Goal: Task Accomplishment & Management: Manage account settings

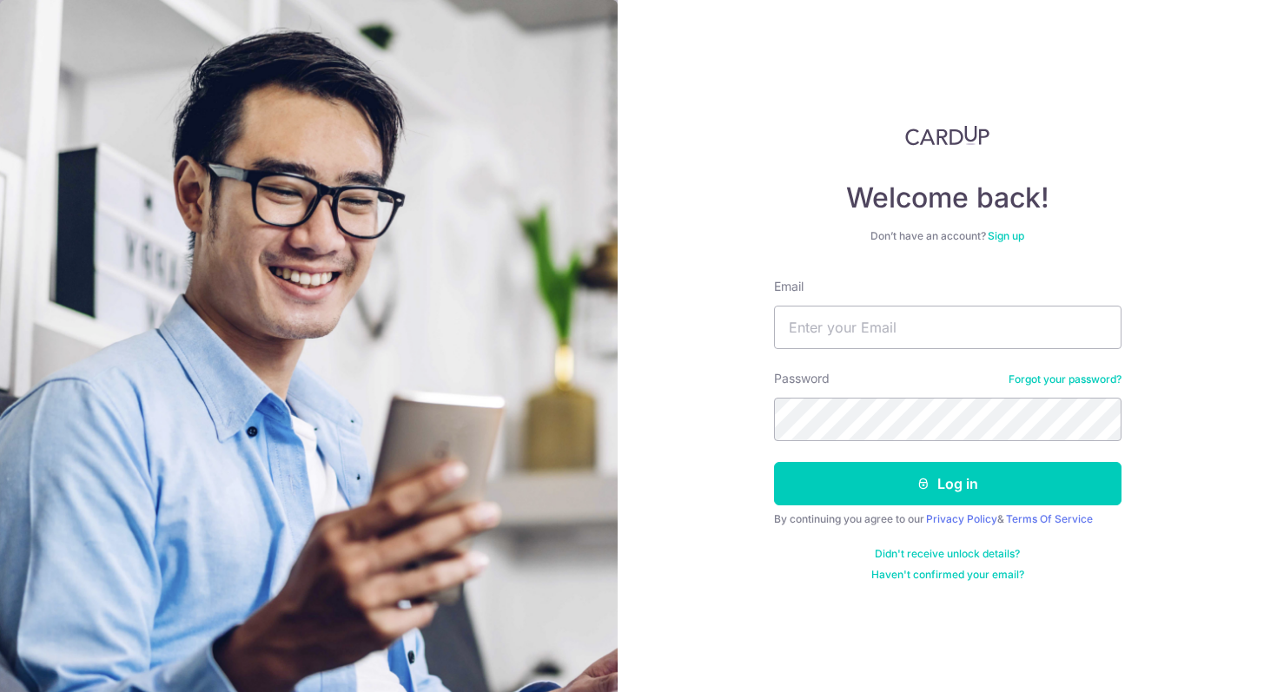
click at [912, 301] on div "Email" at bounding box center [948, 313] width 348 height 71
click at [914, 322] on input "Email" at bounding box center [948, 327] width 348 height 43
type input "[EMAIL_ADDRESS][DOMAIN_NAME]"
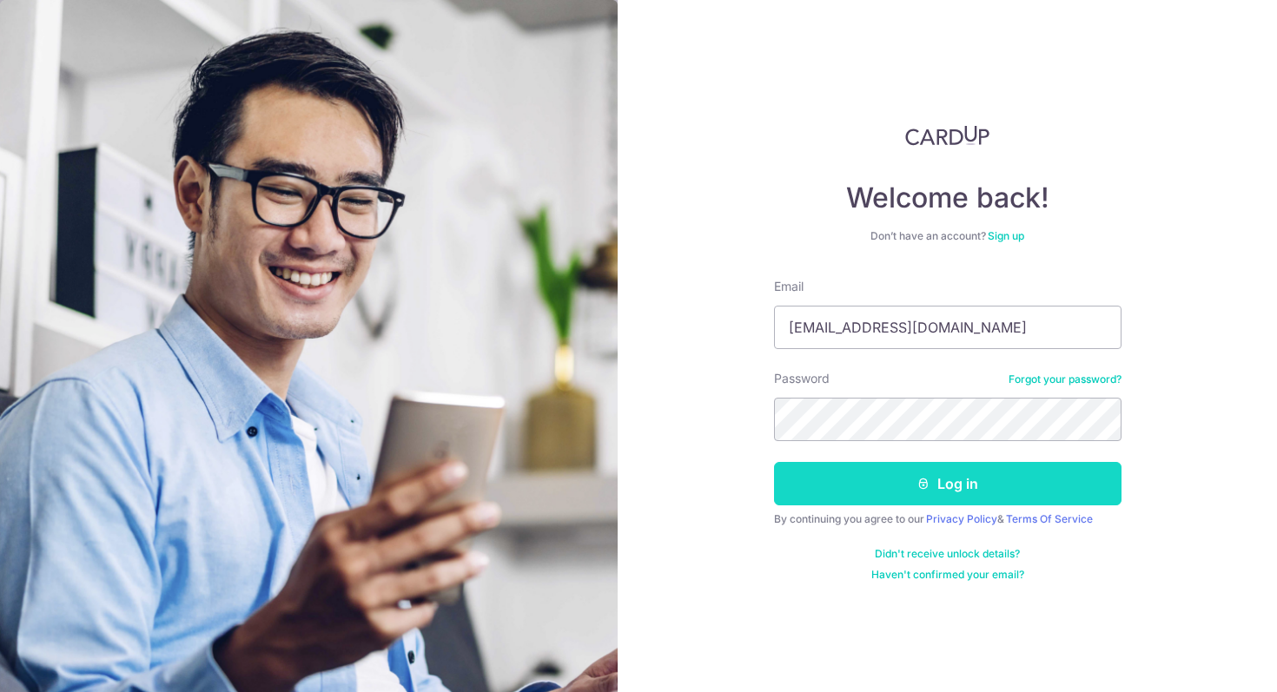
click at [964, 480] on button "Log in" at bounding box center [948, 483] width 348 height 43
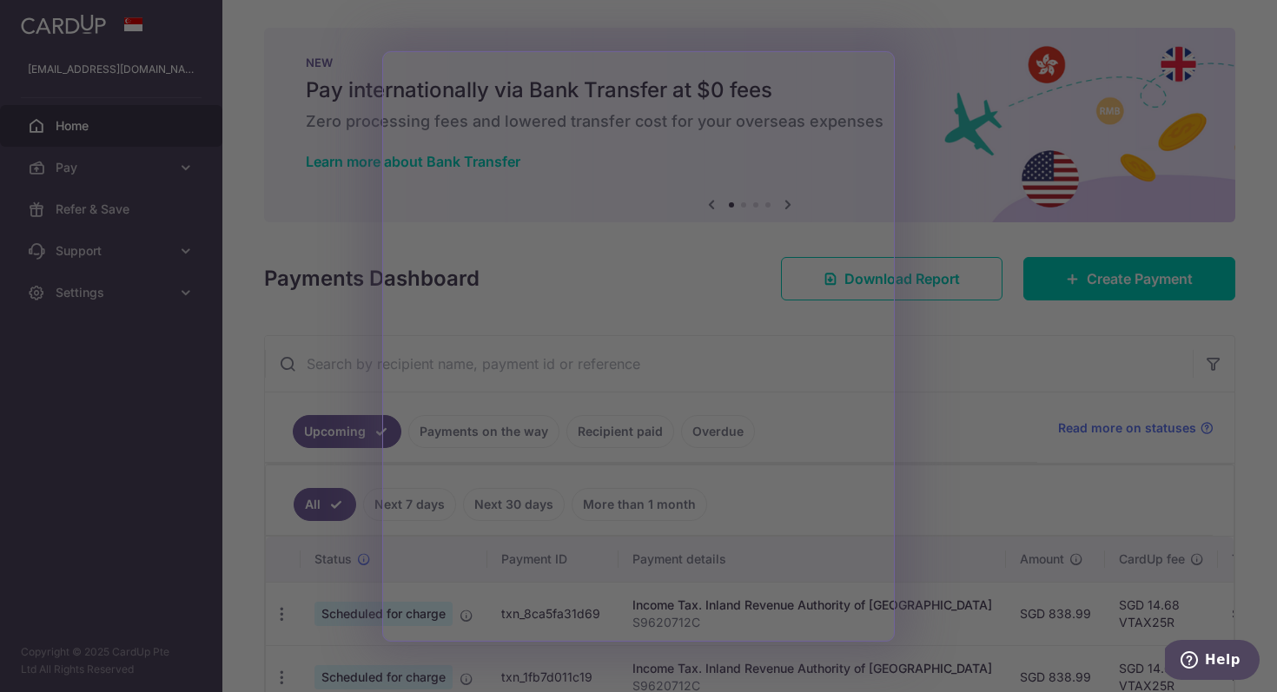
click at [102, 535] on div at bounding box center [645, 349] width 1290 height 699
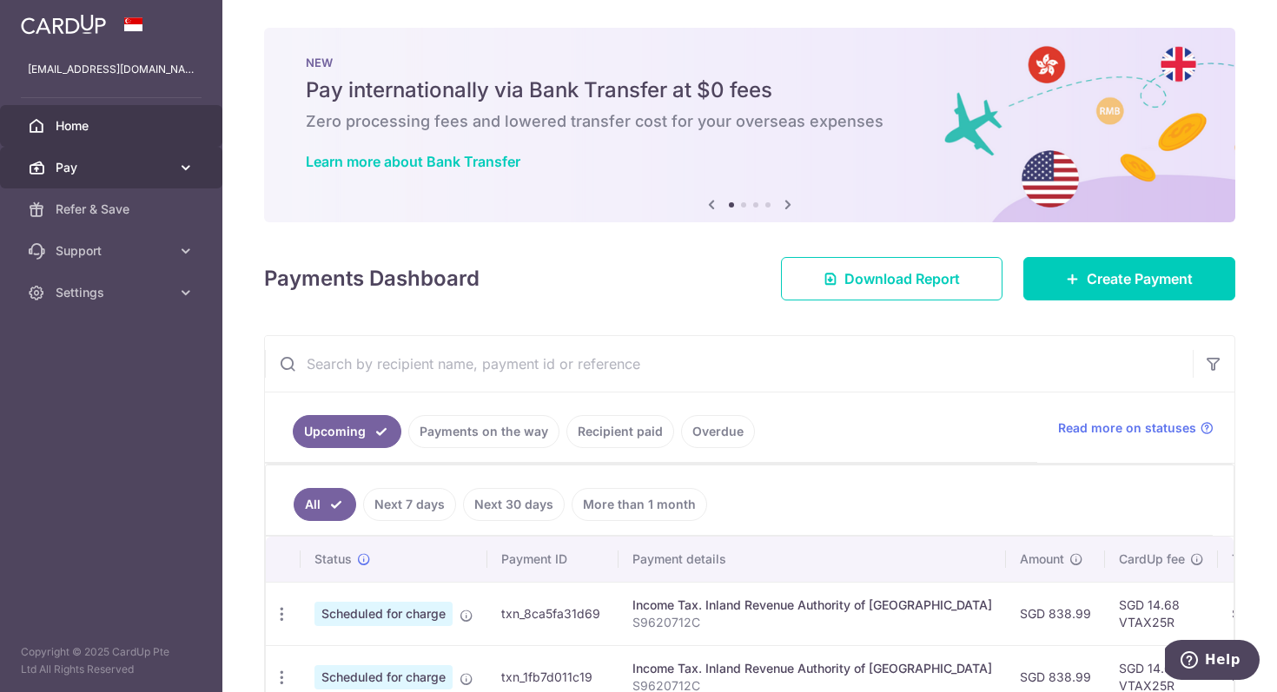
click at [172, 171] on link "Pay" at bounding box center [111, 168] width 222 height 42
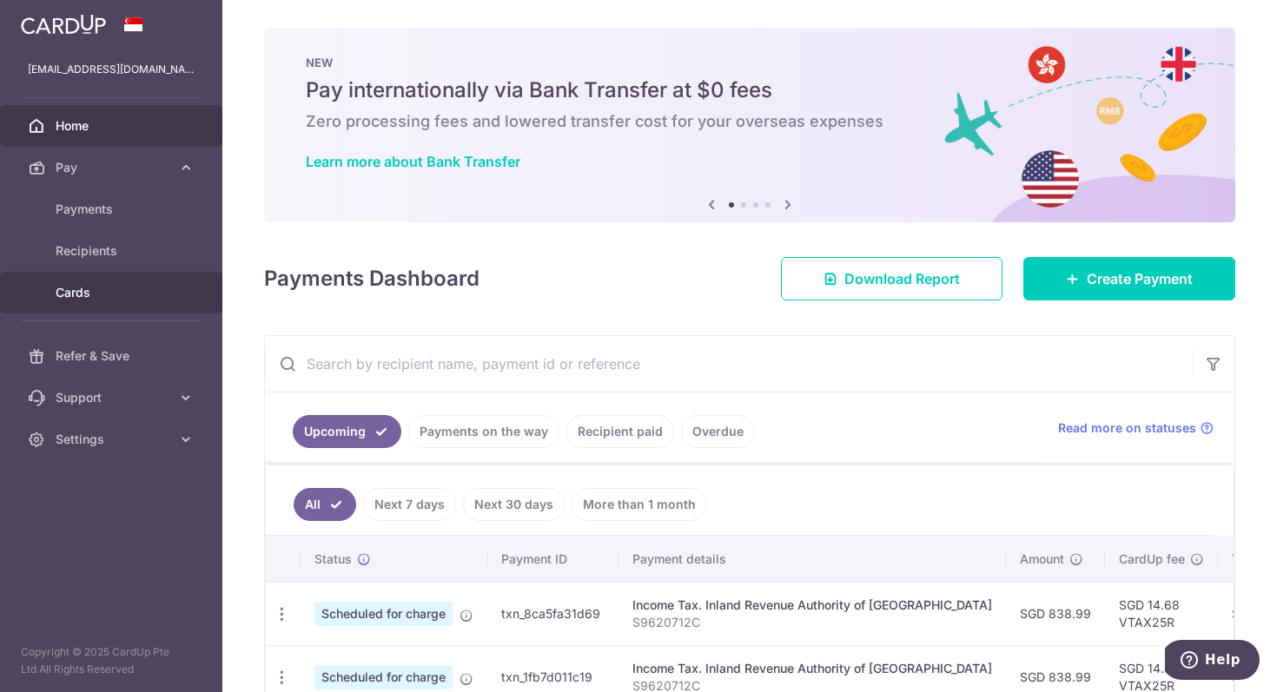
click at [143, 302] on link "Cards" at bounding box center [111, 293] width 222 height 42
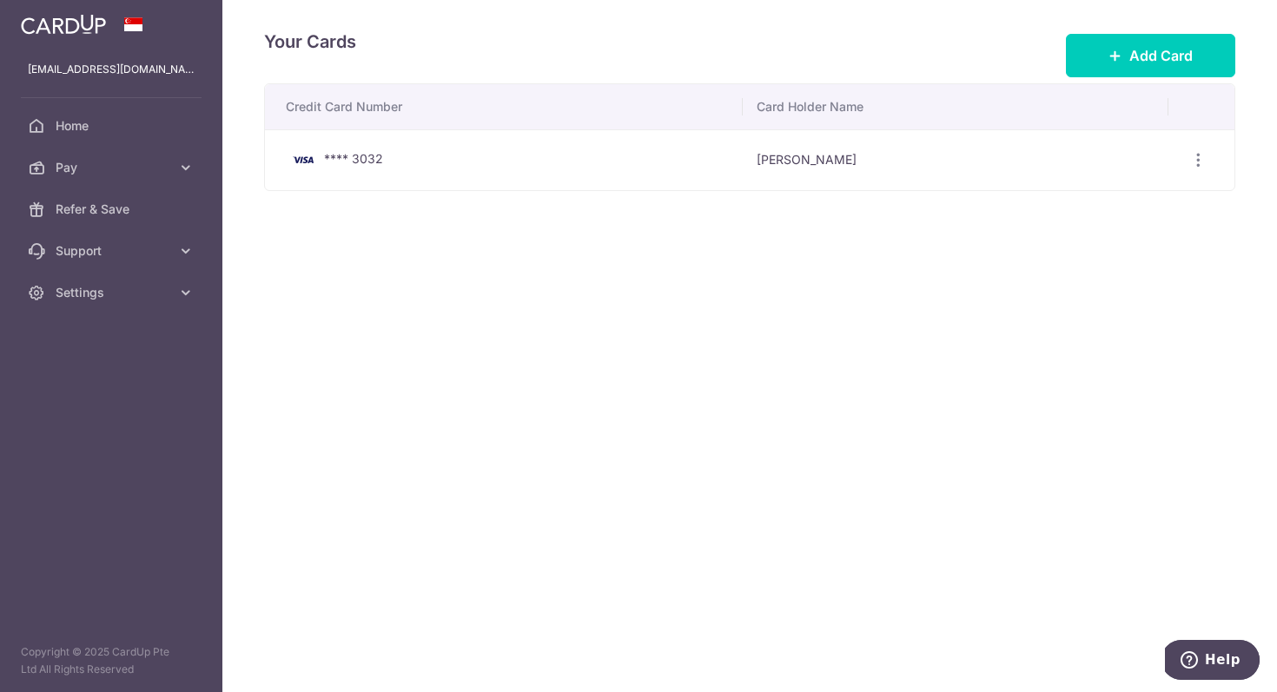
click at [1153, 77] on div "Your Cards Add Card" at bounding box center [749, 56] width 971 height 56
click at [1145, 56] on span "Add Card" at bounding box center [1160, 55] width 63 height 21
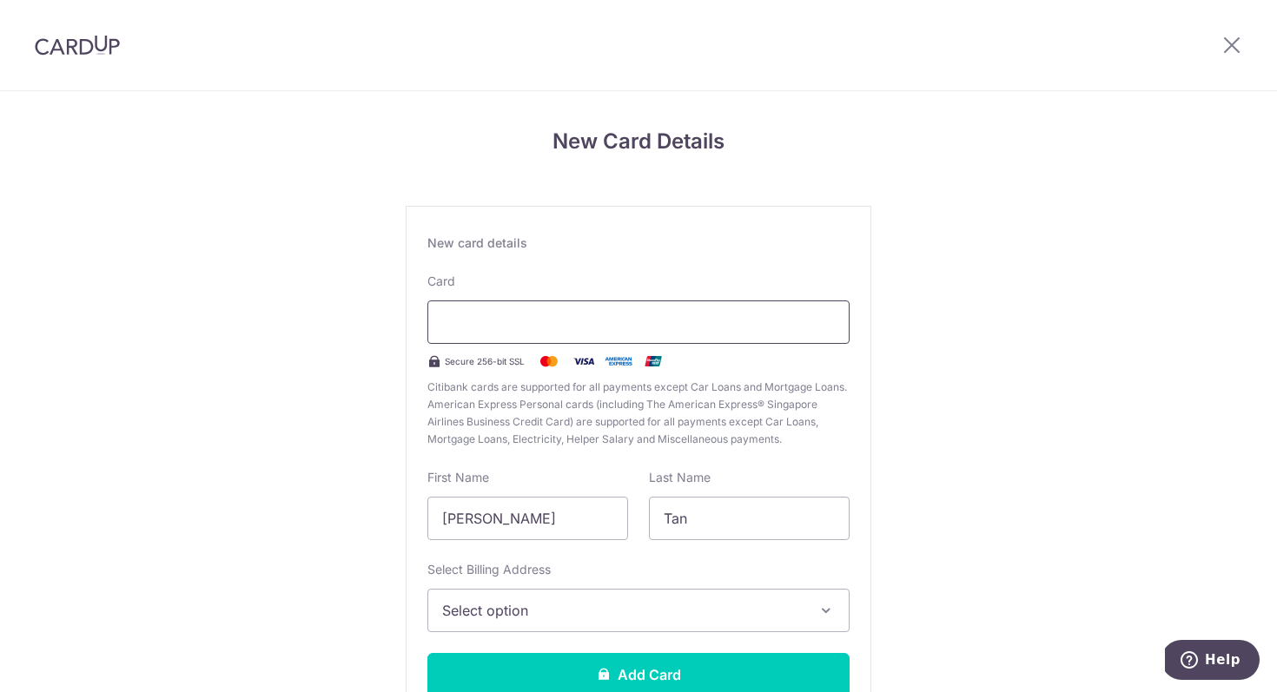
click at [561, 305] on div at bounding box center [638, 322] width 422 height 43
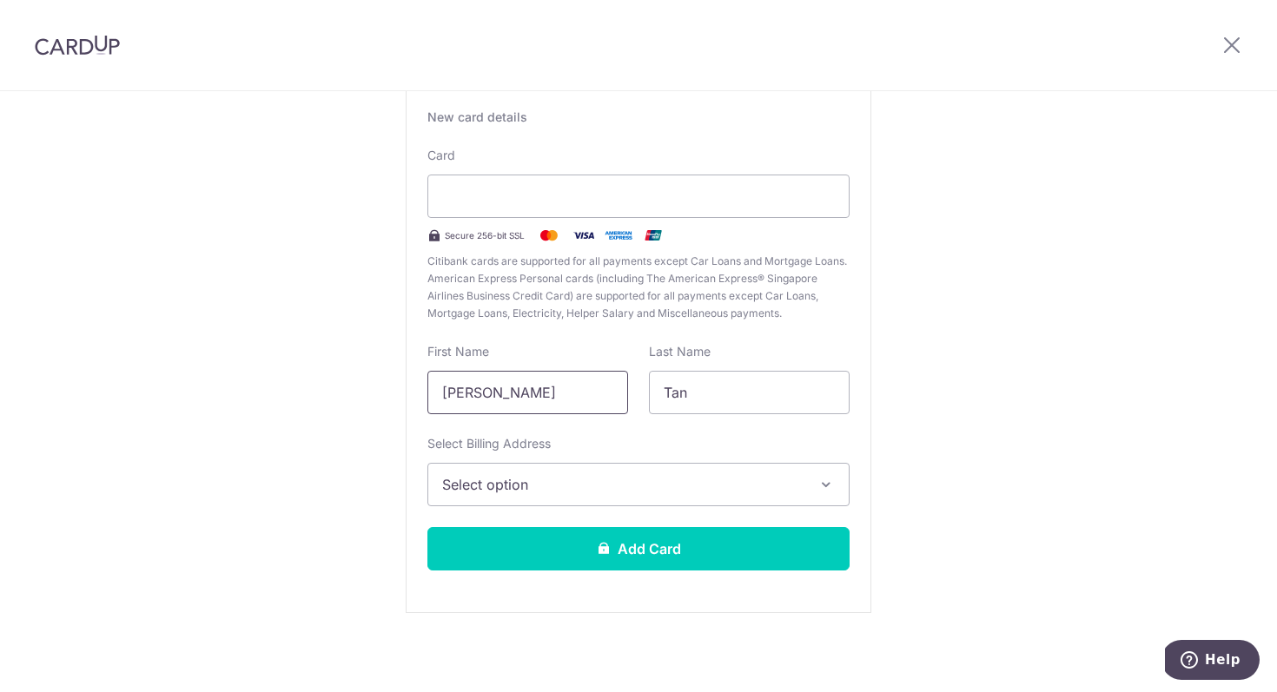
scroll to position [129, 0]
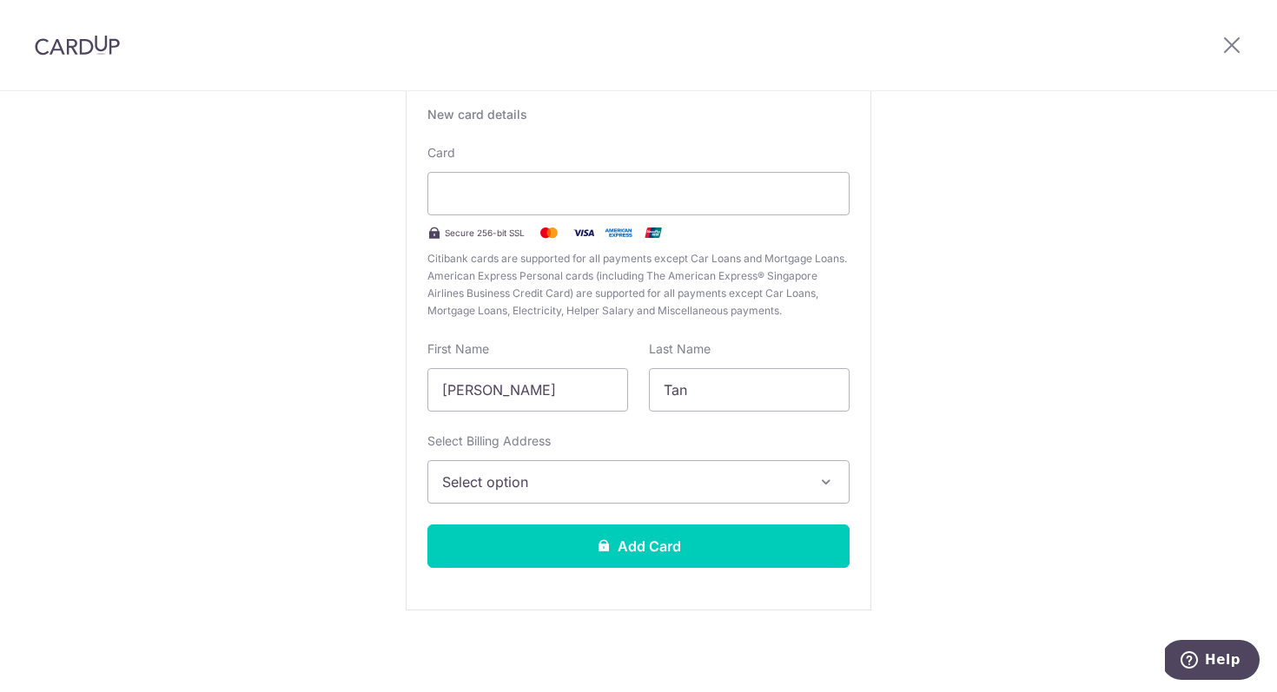
click at [778, 508] on div "New card details Card Secure 256-bit SSL Citibank cards are supported for all p…" at bounding box center [639, 343] width 466 height 533
click at [787, 495] on button "Select option" at bounding box center [638, 481] width 422 height 43
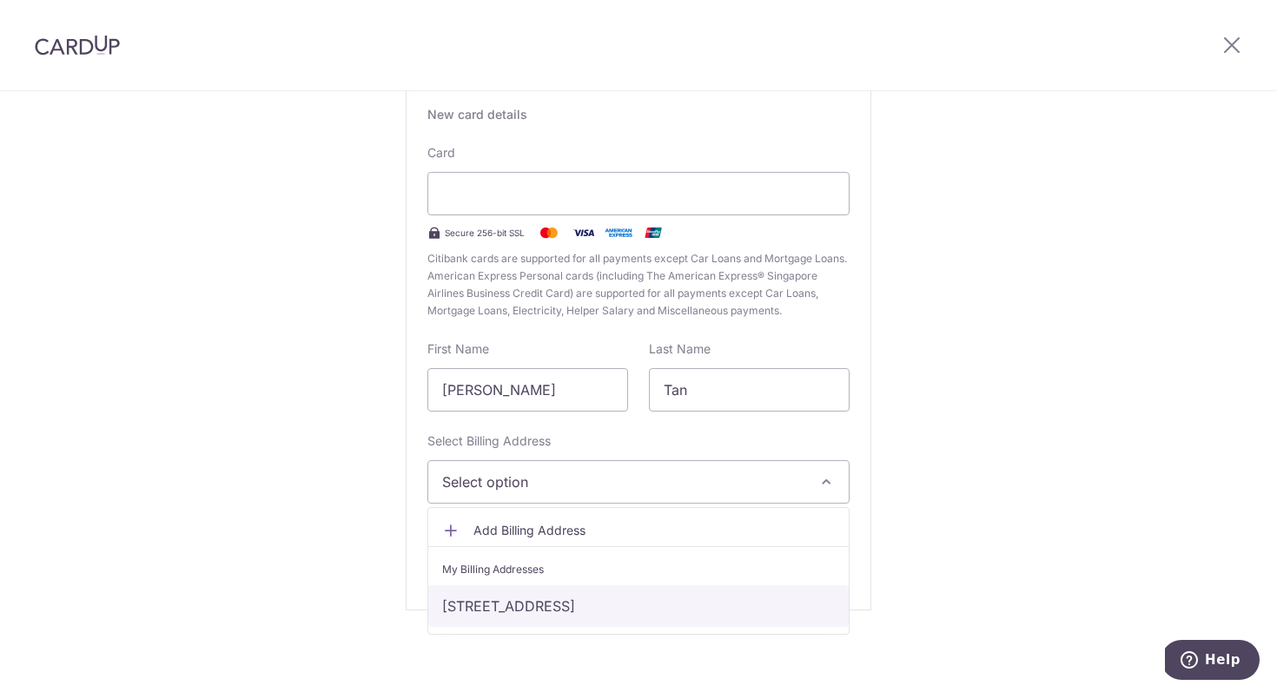
click at [783, 599] on link "Block 165, #04-366, Bedok South Road, Singapore, Singapore-460165" at bounding box center [638, 607] width 421 height 42
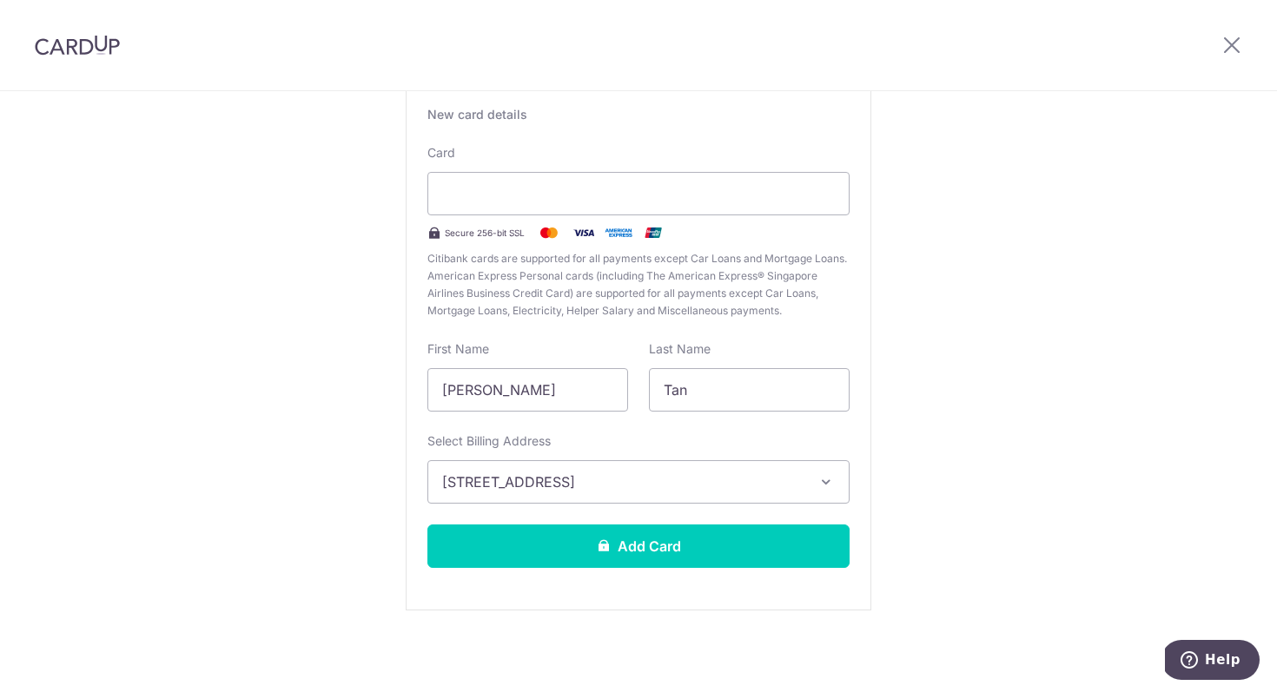
click at [1009, 576] on div "New Card Details New card details Card Secure 256-bit SSL Citibank cards are su…" at bounding box center [638, 328] width 1277 height 730
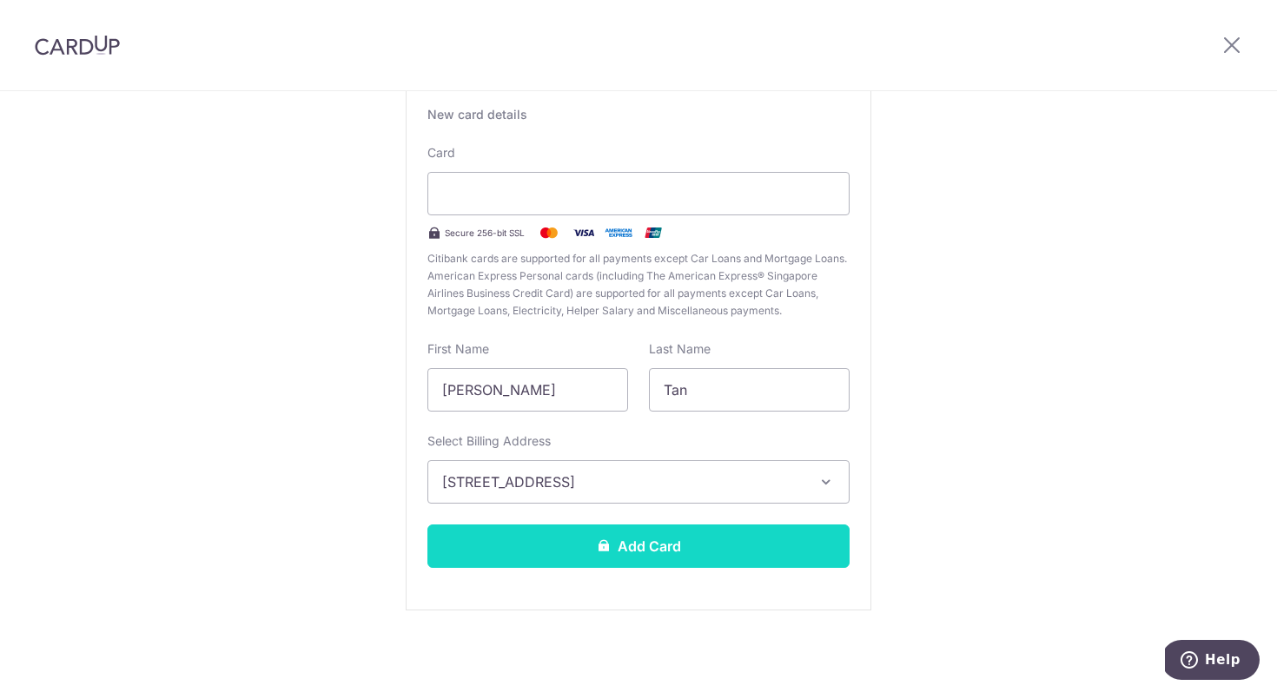
click at [707, 542] on button "Add Card" at bounding box center [638, 546] width 422 height 43
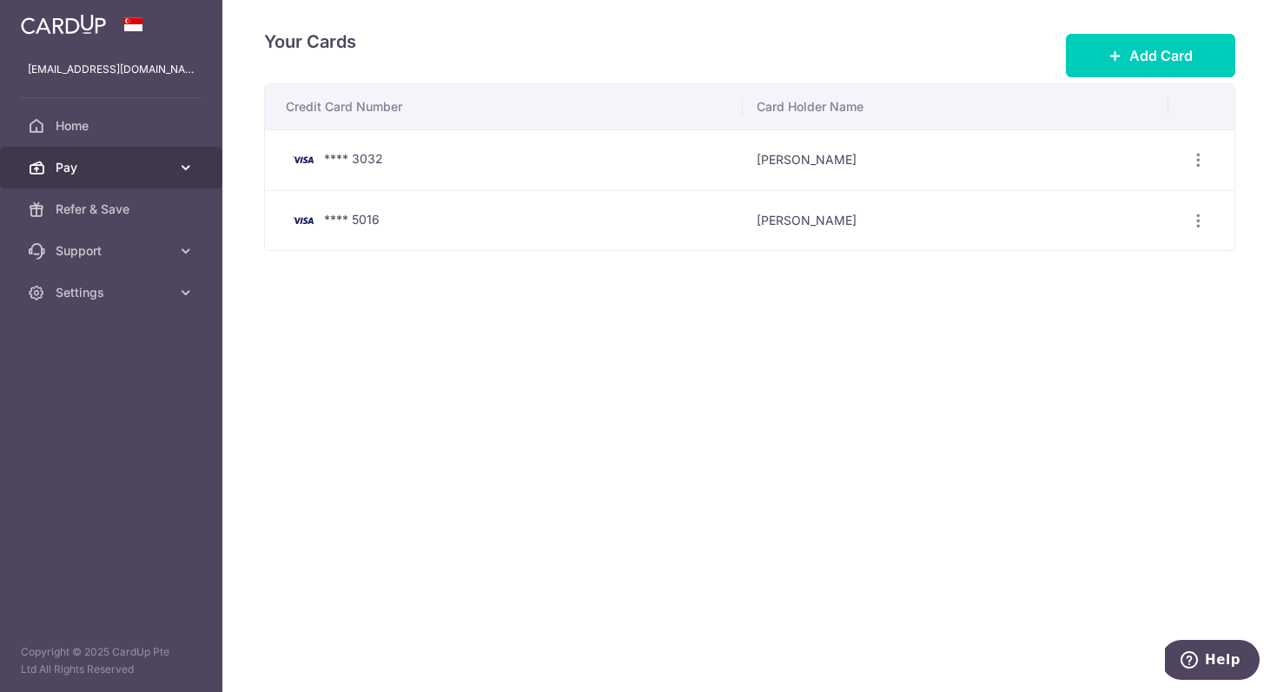
click at [152, 177] on link "Pay" at bounding box center [111, 168] width 222 height 42
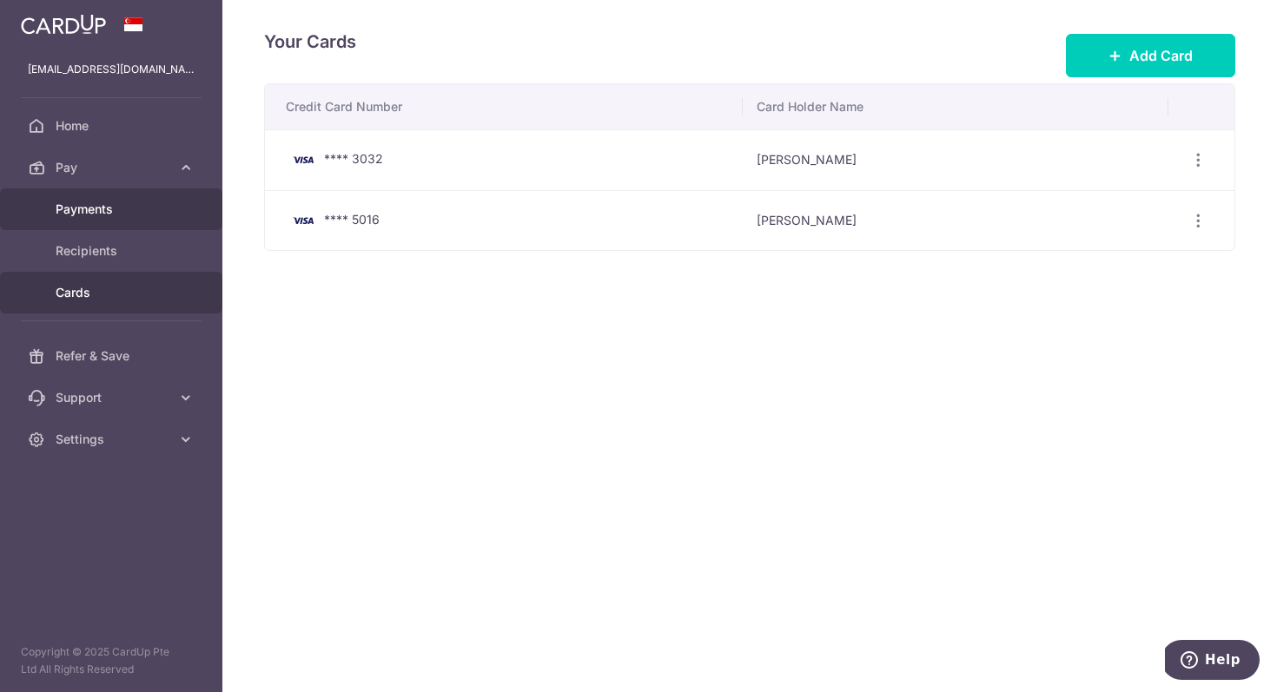
click at [148, 221] on link "Payments" at bounding box center [111, 210] width 222 height 42
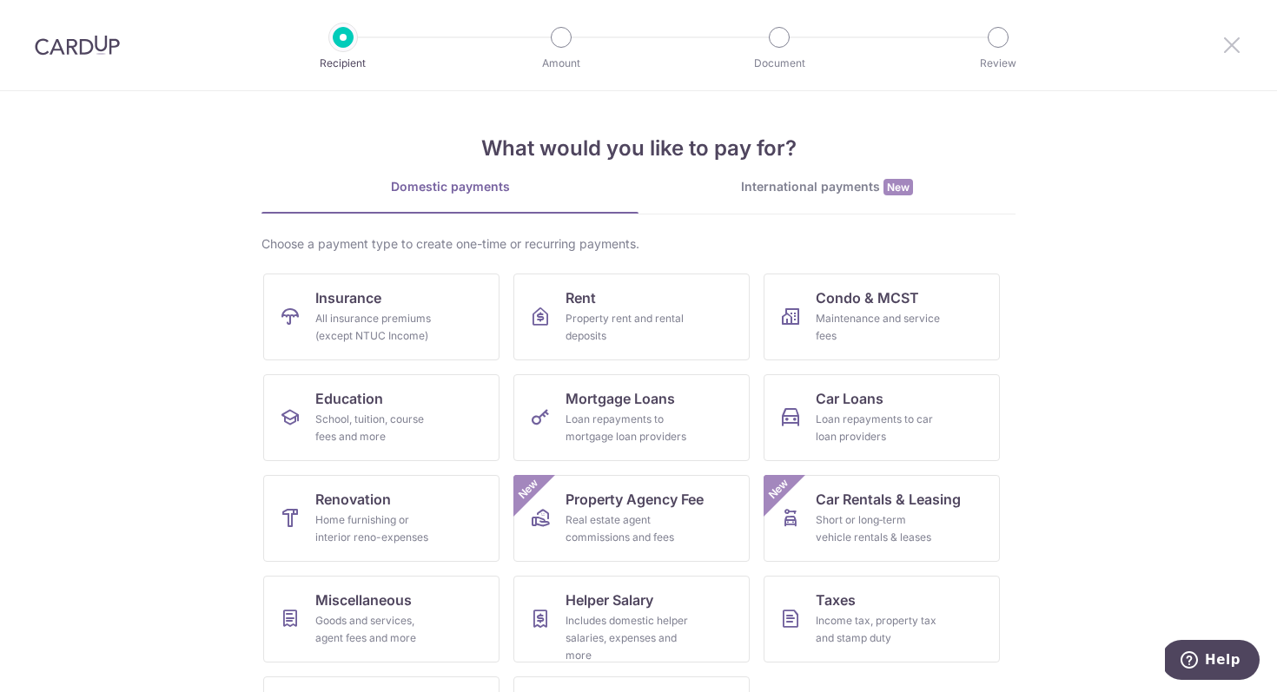
click at [1233, 52] on icon at bounding box center [1232, 45] width 21 height 22
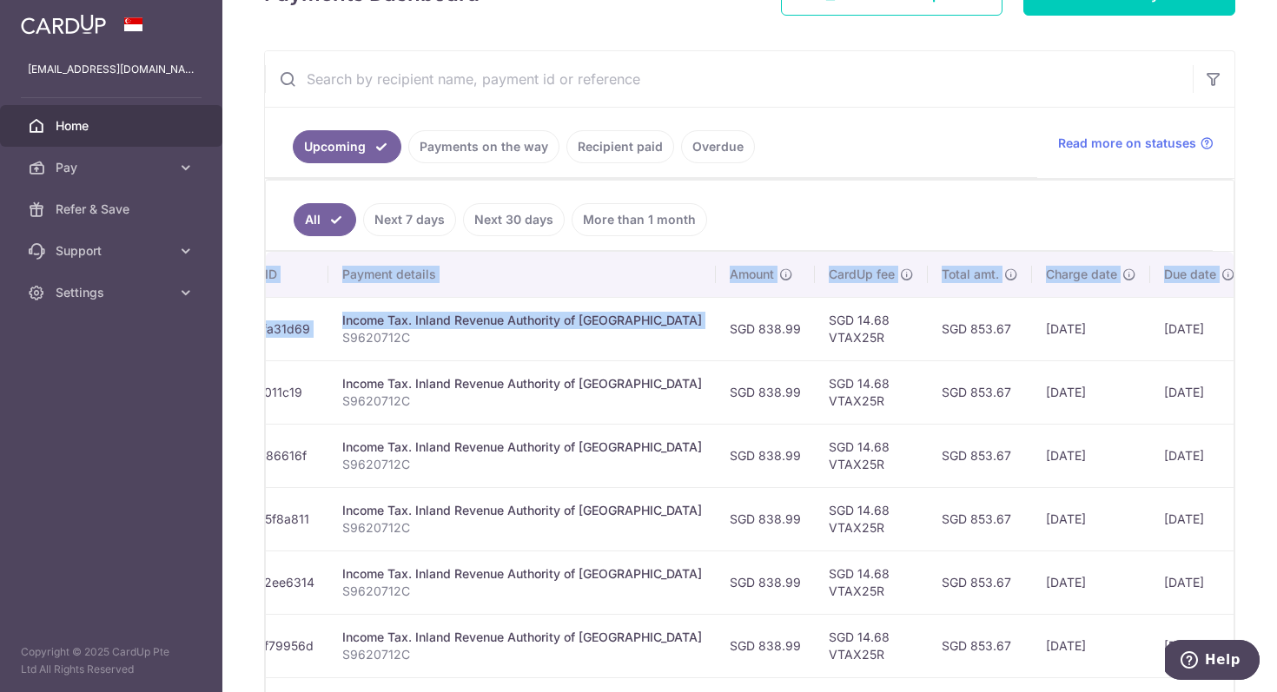
scroll to position [0, 377]
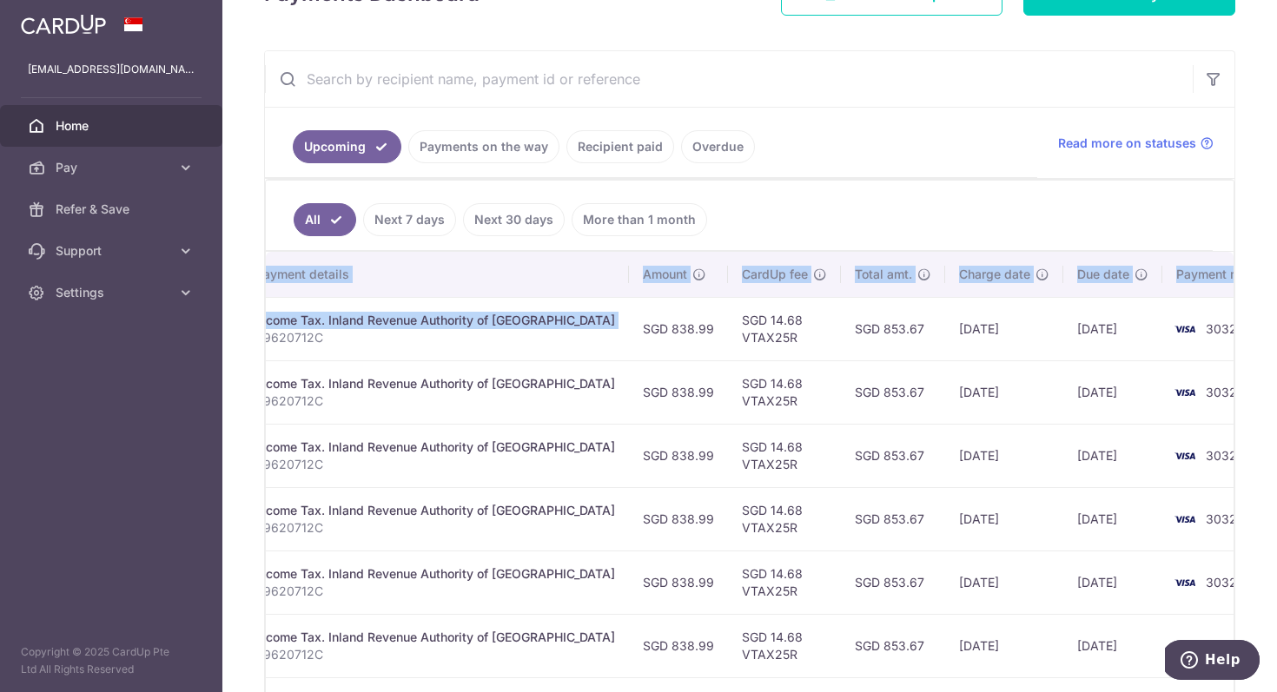
drag, startPoint x: 844, startPoint y: 330, endPoint x: 997, endPoint y: 330, distance: 153.8
click at [997, 330] on tr "Update payment Cancel payment Scheduled for charge txn_8ca5fa31d69 Income Tax. …" at bounding box center [592, 328] width 1406 height 63
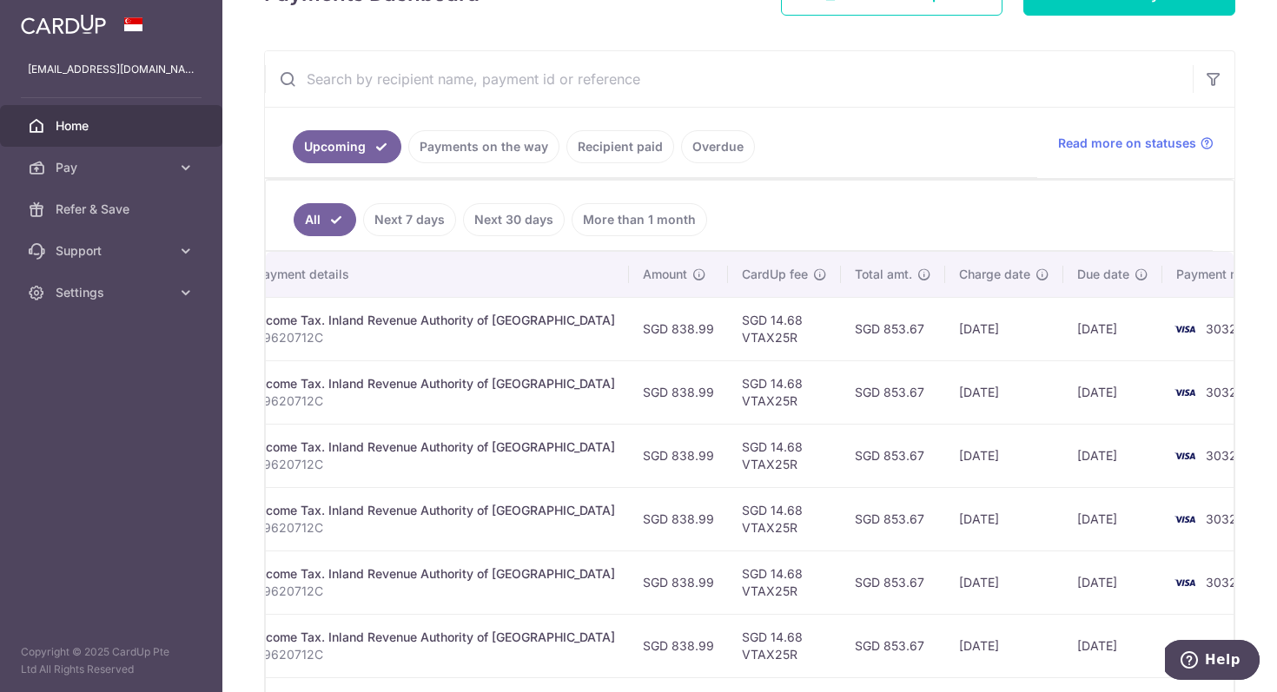
click at [1063, 352] on td "[DATE]" at bounding box center [1112, 328] width 99 height 63
click at [446, 326] on div "Income Tax. Inland Revenue Authority of [GEOGRAPHIC_DATA]" at bounding box center [435, 320] width 360 height 17
click at [841, 332] on td "SGD 853.67" at bounding box center [893, 328] width 104 height 63
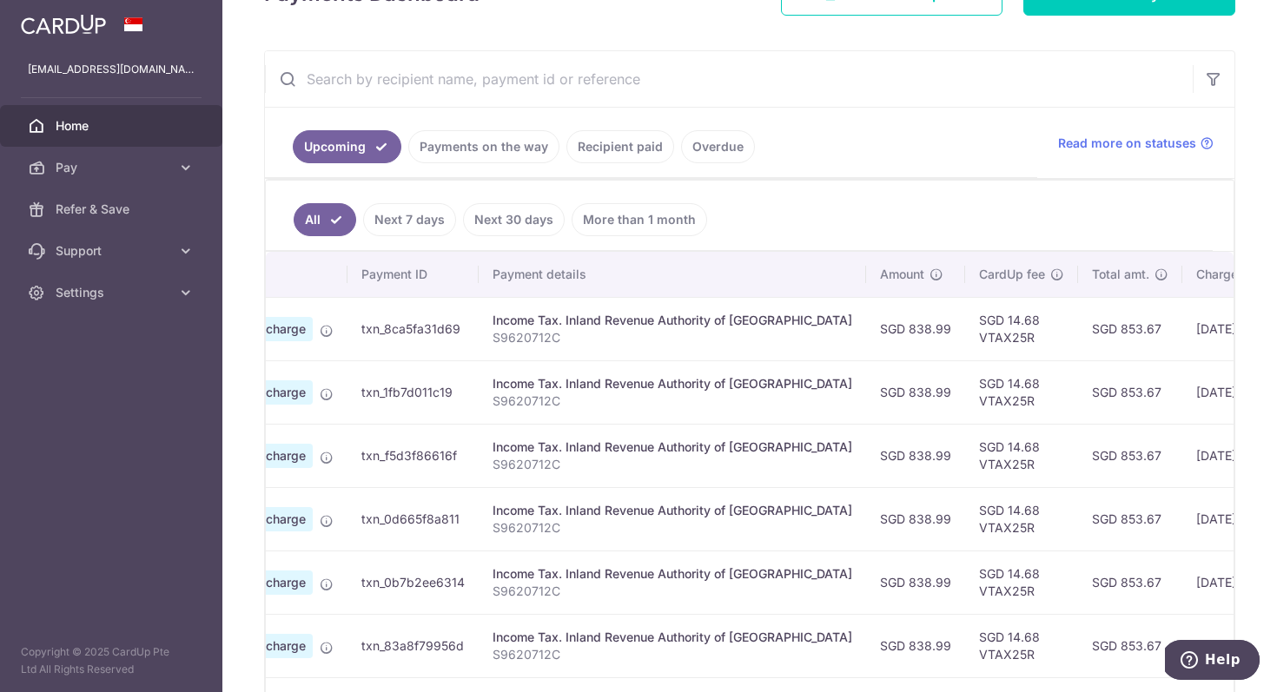
scroll to position [0, 0]
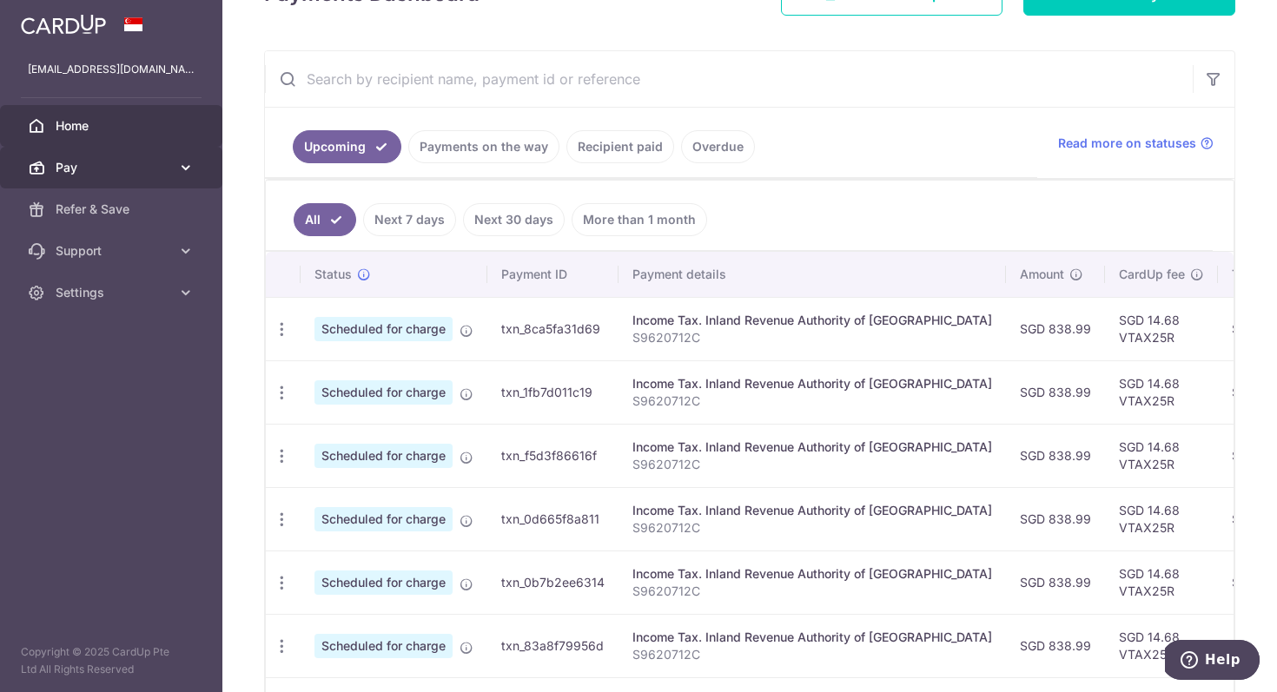
click at [184, 175] on icon at bounding box center [185, 167] width 17 height 17
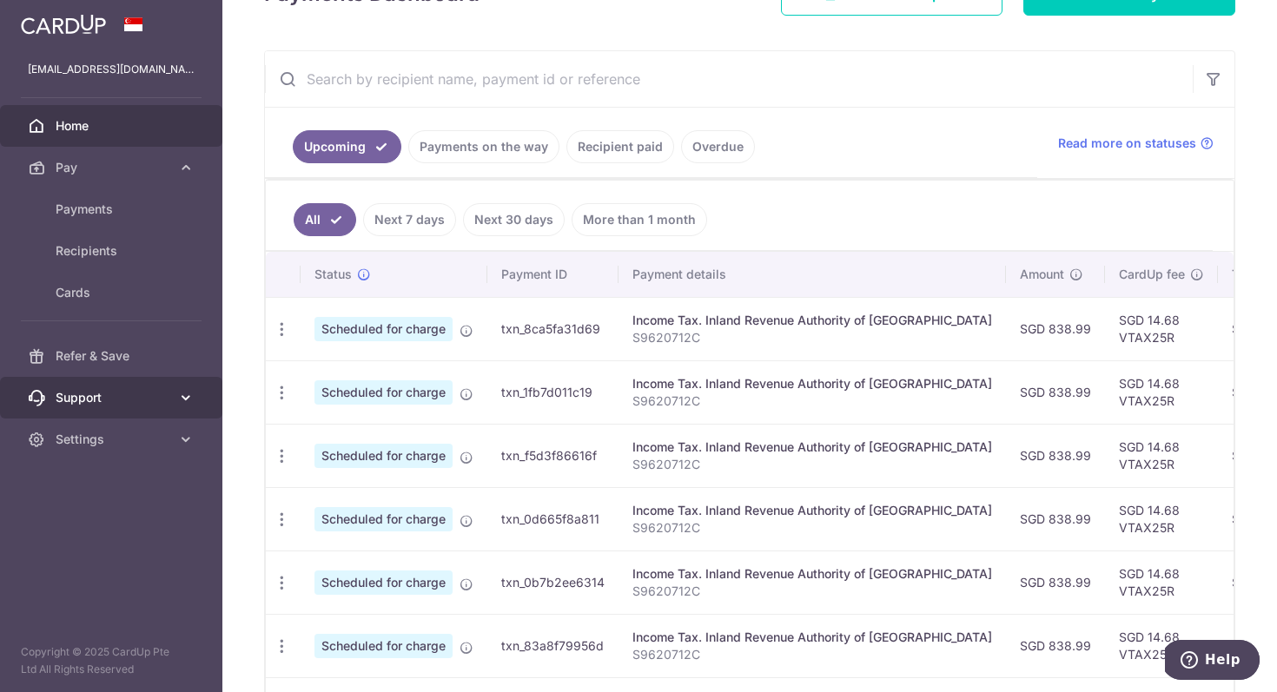
click at [182, 404] on icon at bounding box center [185, 397] width 17 height 17
click at [175, 401] on link "Support" at bounding box center [111, 398] width 222 height 42
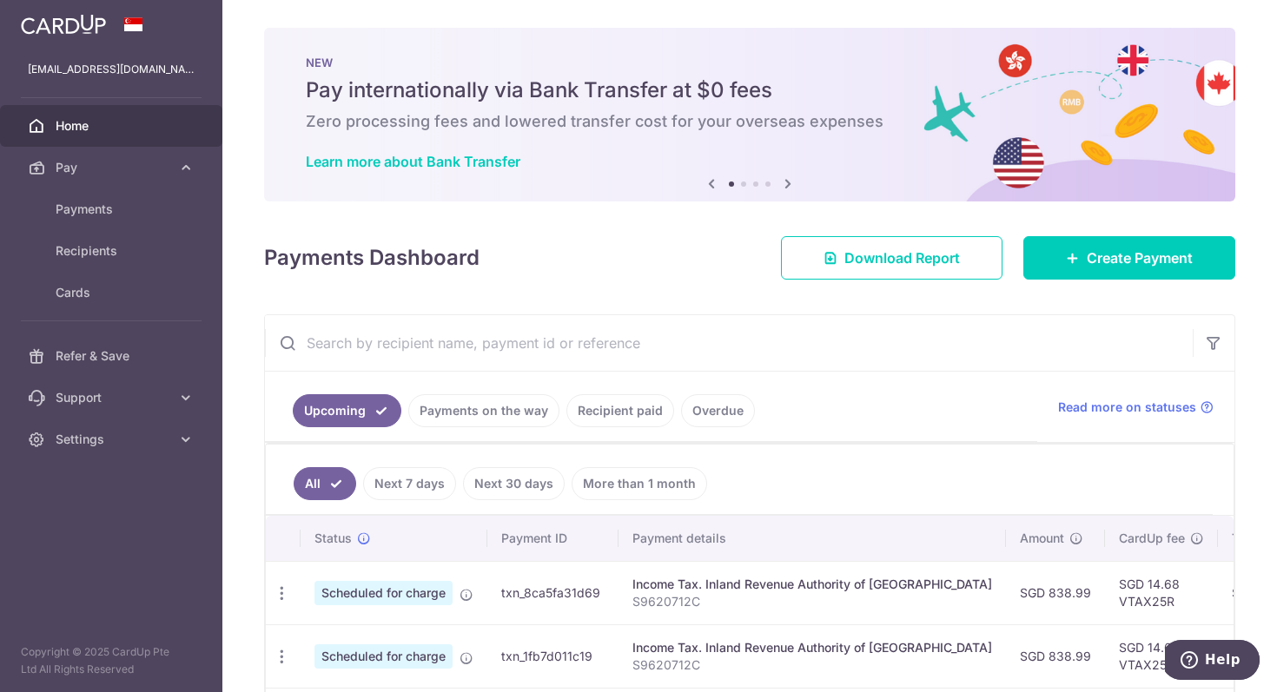
click at [407, 588] on span "Scheduled for charge" at bounding box center [384, 593] width 138 height 24
click at [288, 595] on icon "button" at bounding box center [282, 594] width 18 height 18
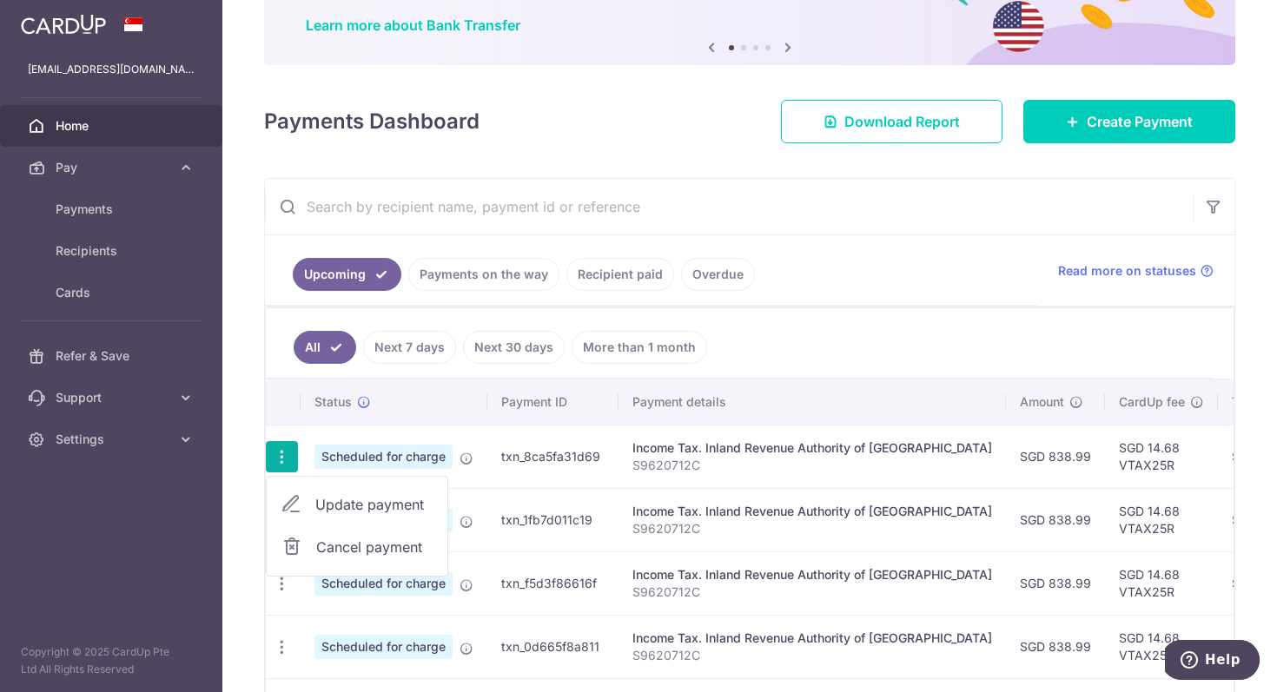
scroll to position [140, 0]
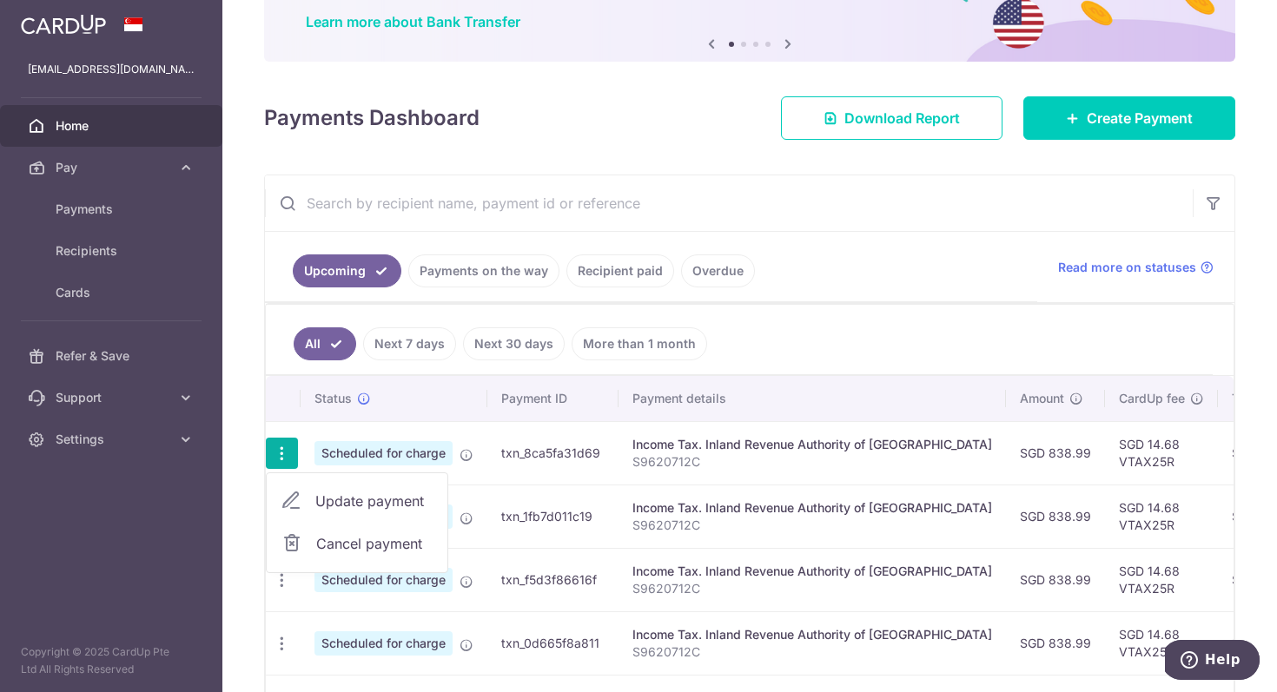
click at [389, 506] on span "Update payment" at bounding box center [374, 501] width 118 height 21
radio input "true"
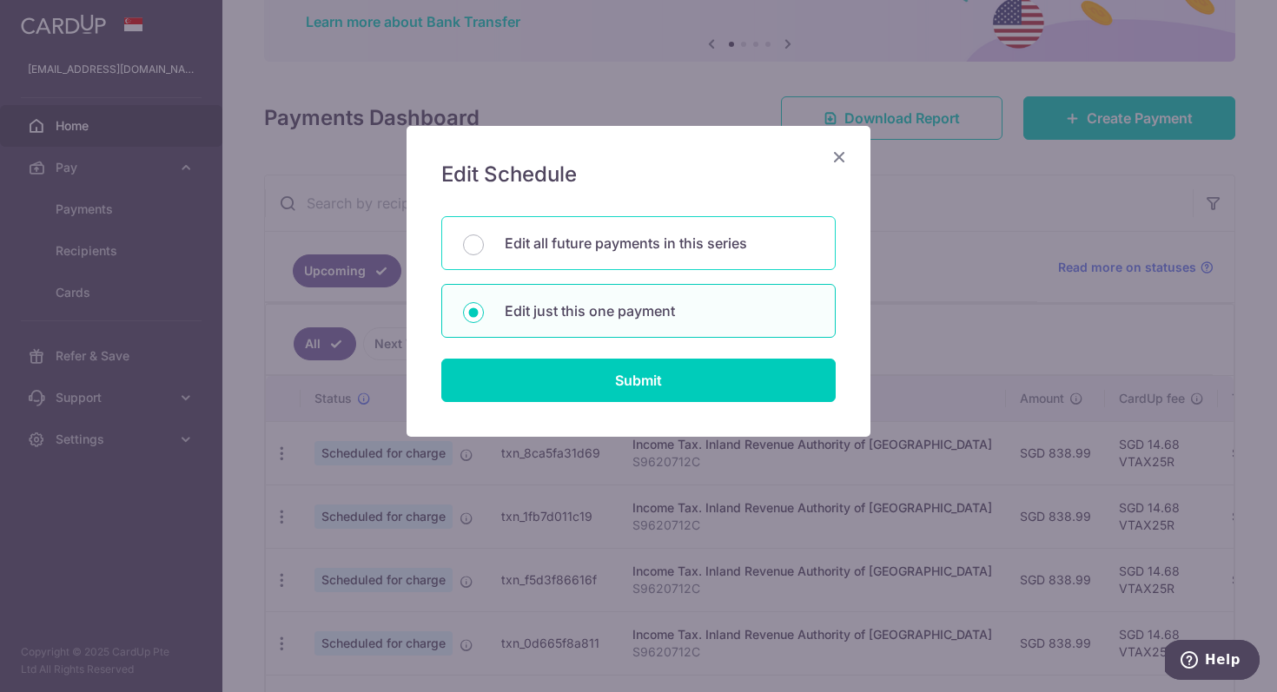
click at [569, 248] on p "Edit all future payments in this series" at bounding box center [659, 243] width 309 height 21
click at [484, 248] on input "Edit all future payments in this series" at bounding box center [473, 245] width 21 height 21
click at [557, 326] on div "Edit just this one payment" at bounding box center [638, 311] width 394 height 54
radio input "false"
radio input "true"
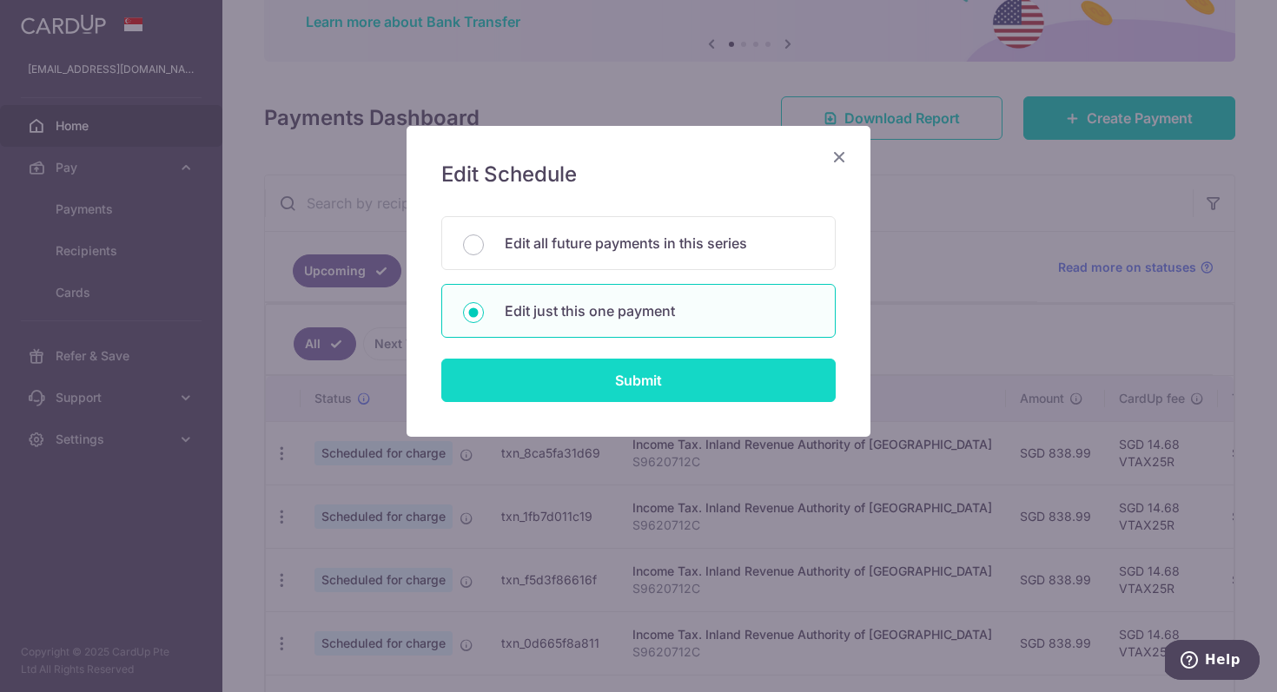
click at [580, 387] on input "Submit" at bounding box center [638, 380] width 394 height 43
radio input "true"
type input "838.99"
type input "[DATE]"
type input "S9620712C"
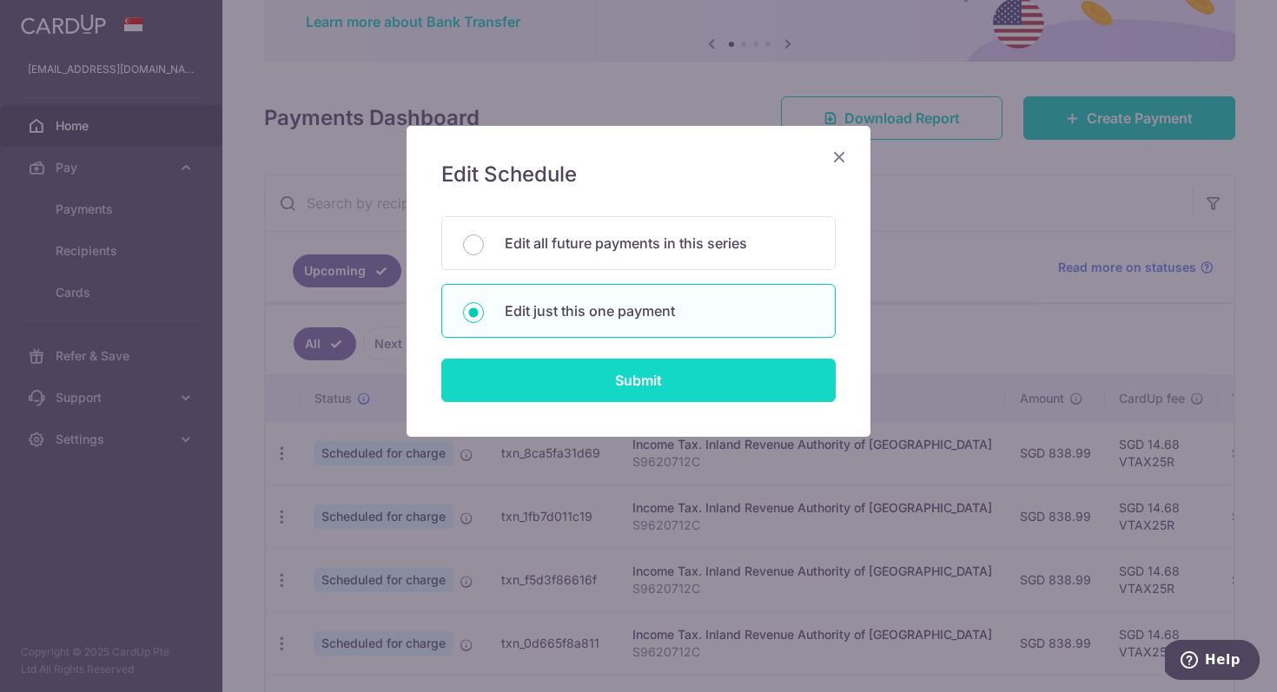
type input "VTAX25R"
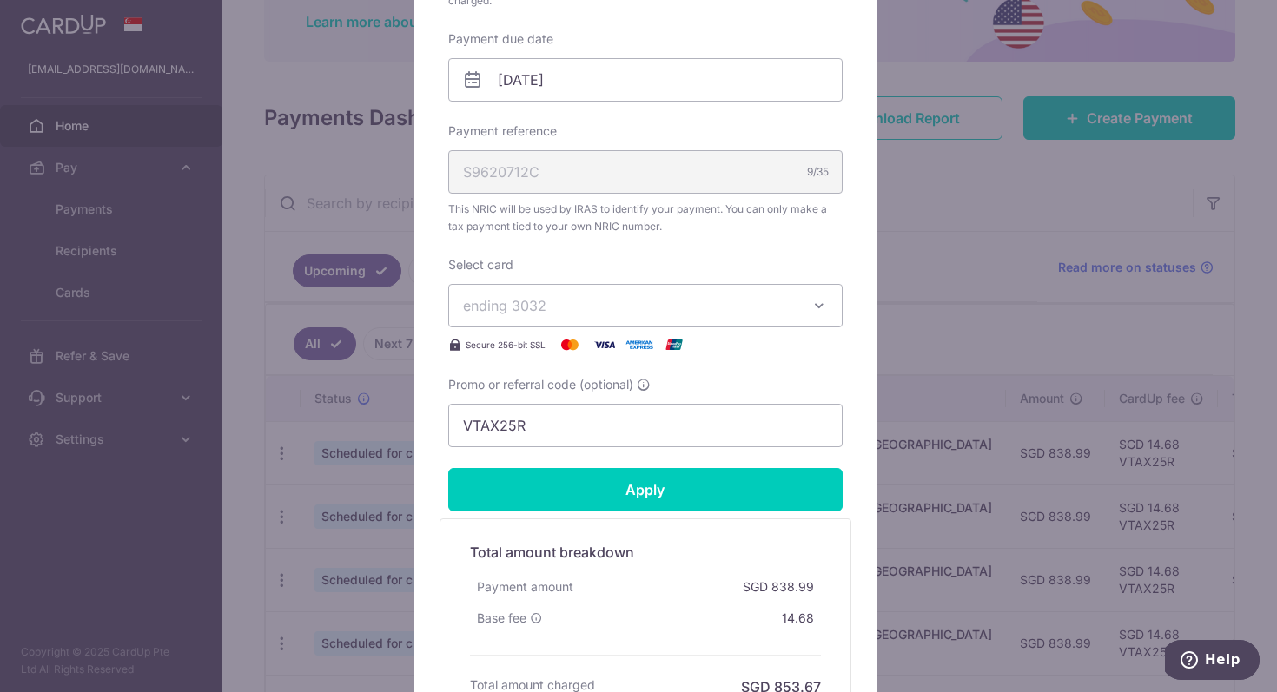
scroll to position [565, 0]
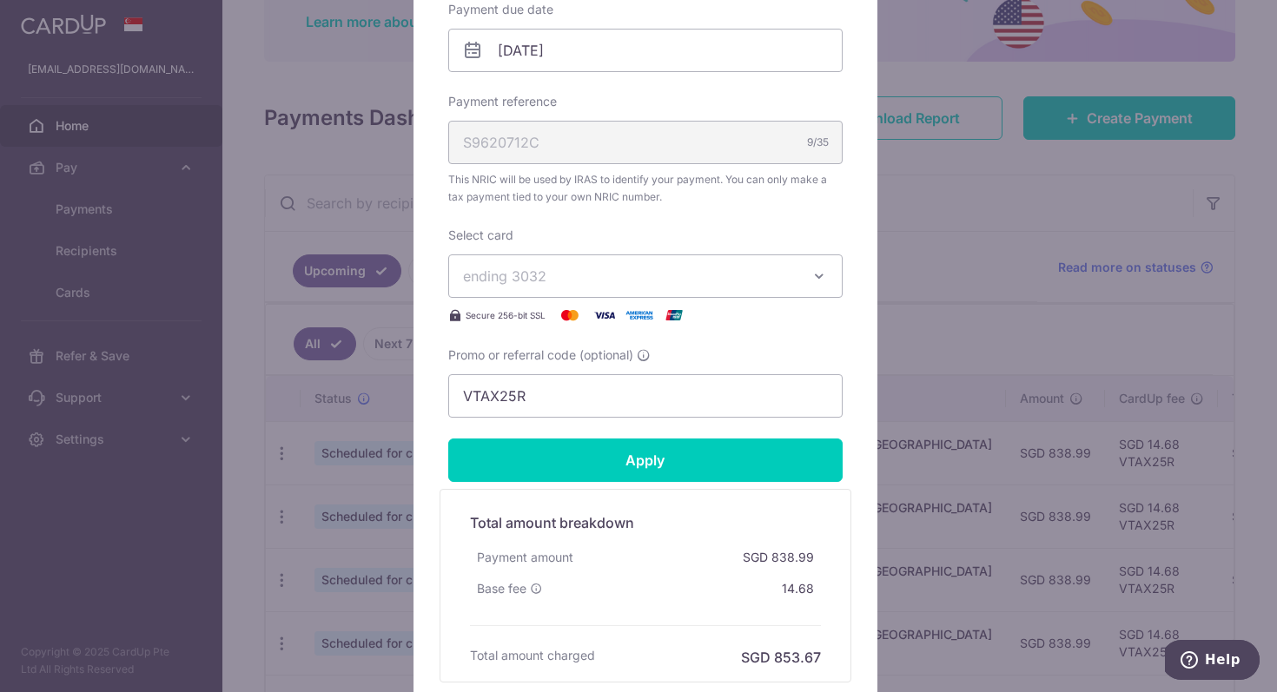
click at [729, 272] on span "ending 3032" at bounding box center [630, 276] width 334 height 21
click at [672, 399] on span "**** 5016" at bounding box center [645, 399] width 365 height 21
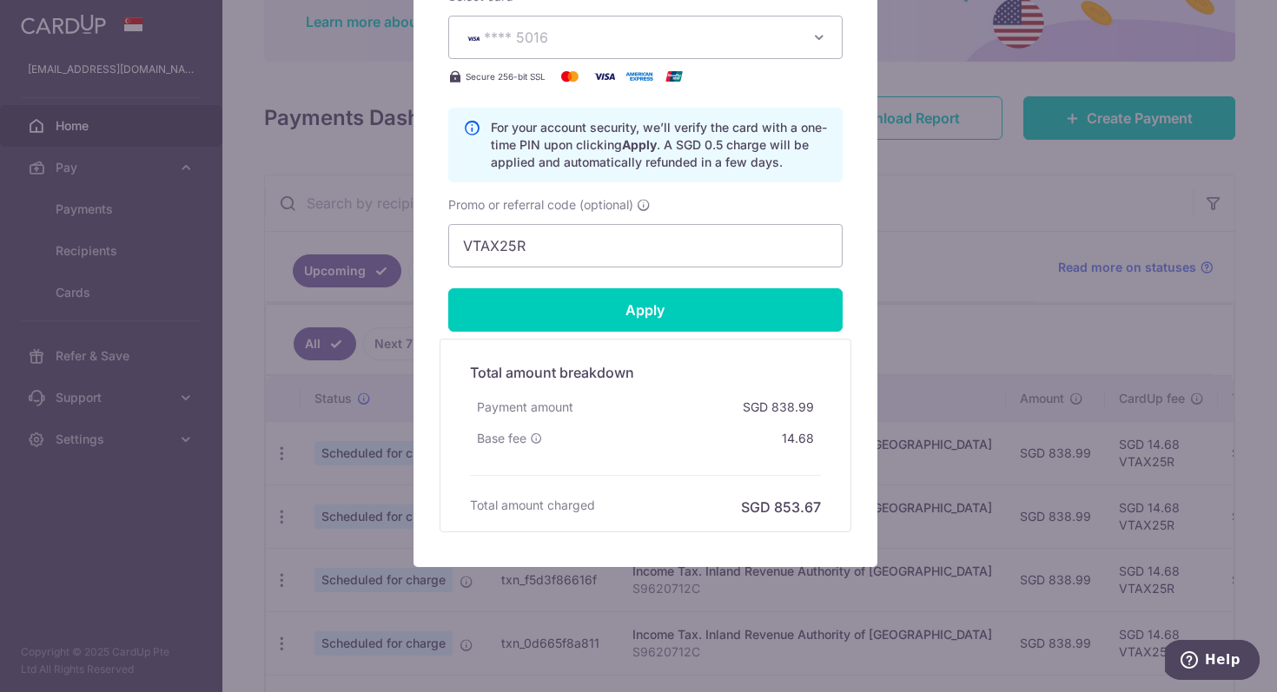
scroll to position [805, 0]
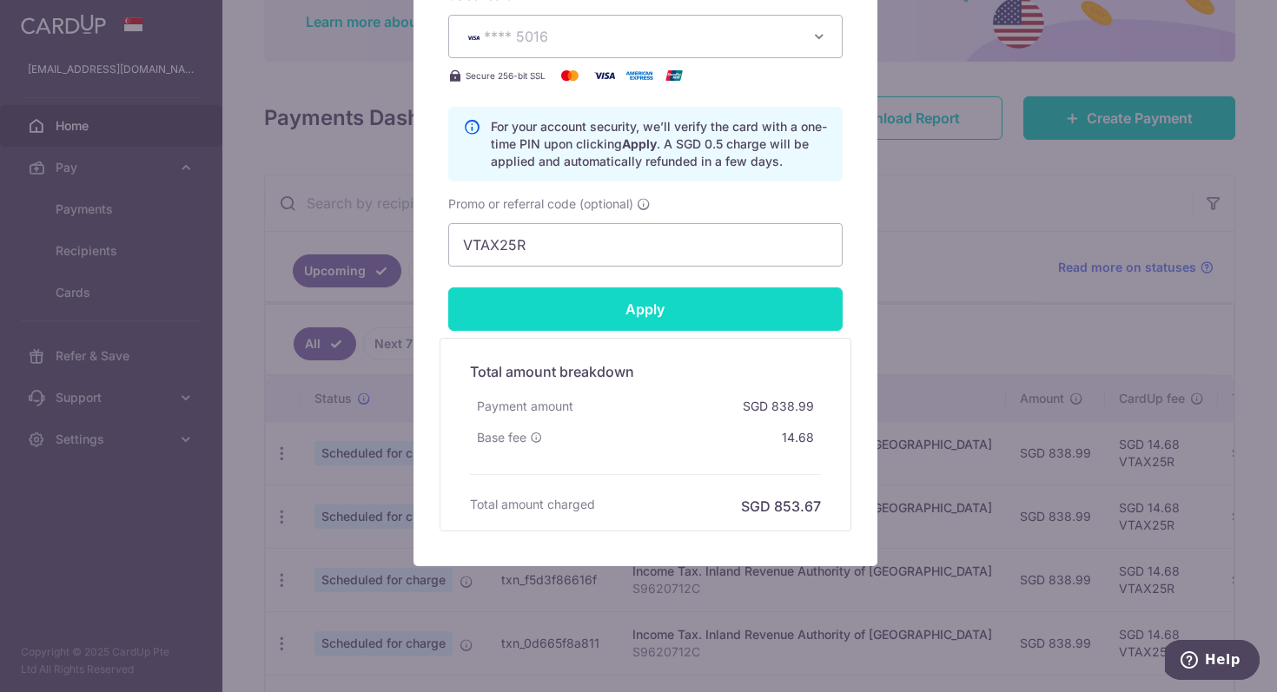
click at [657, 314] on input "Apply" at bounding box center [645, 309] width 394 height 43
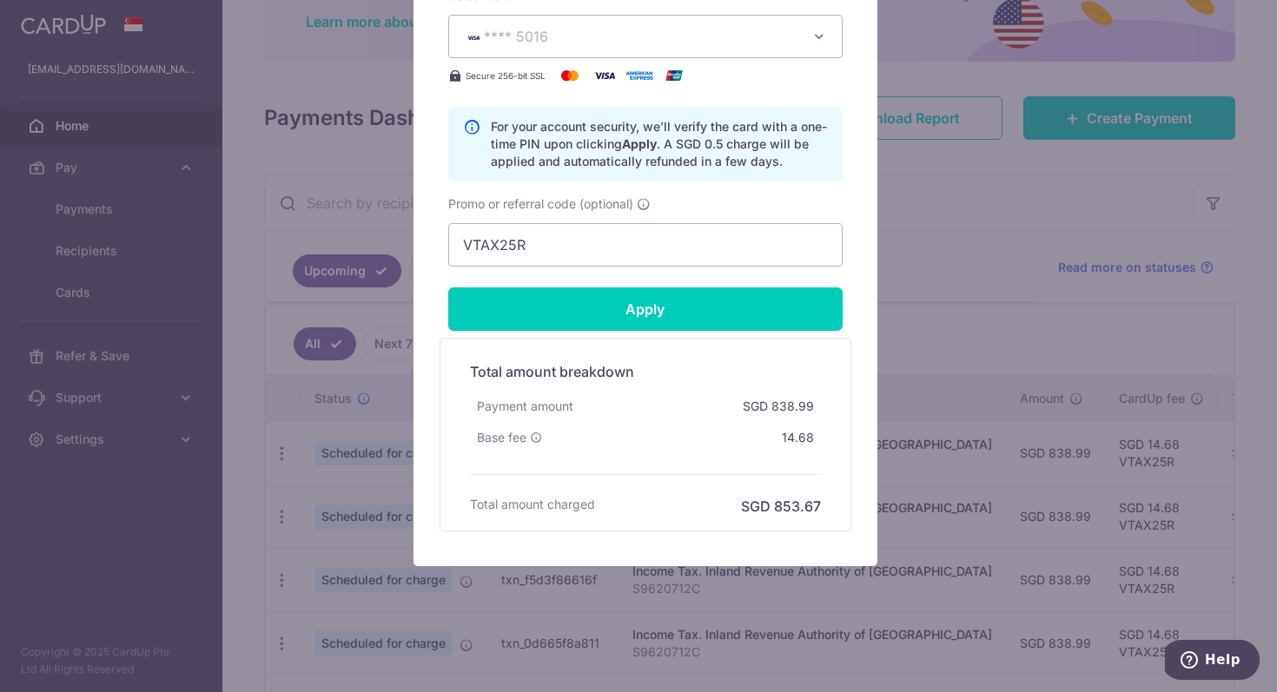
type input "Successfully Applied"
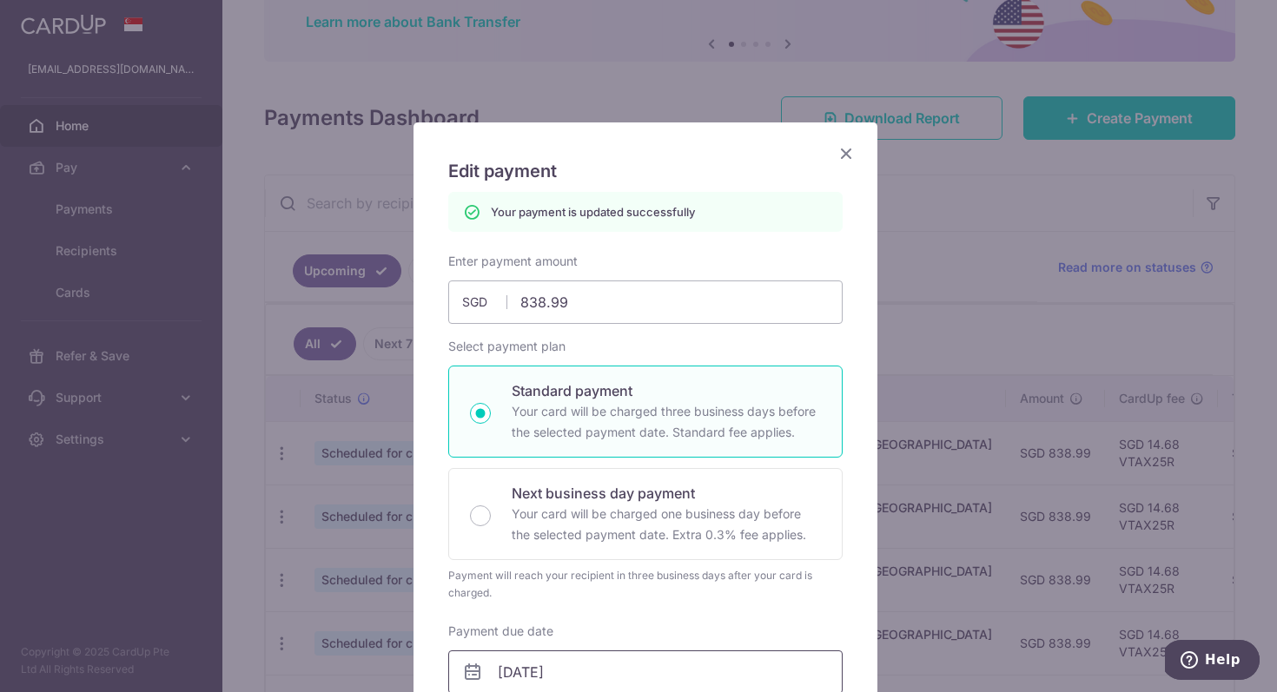
scroll to position [0, 0]
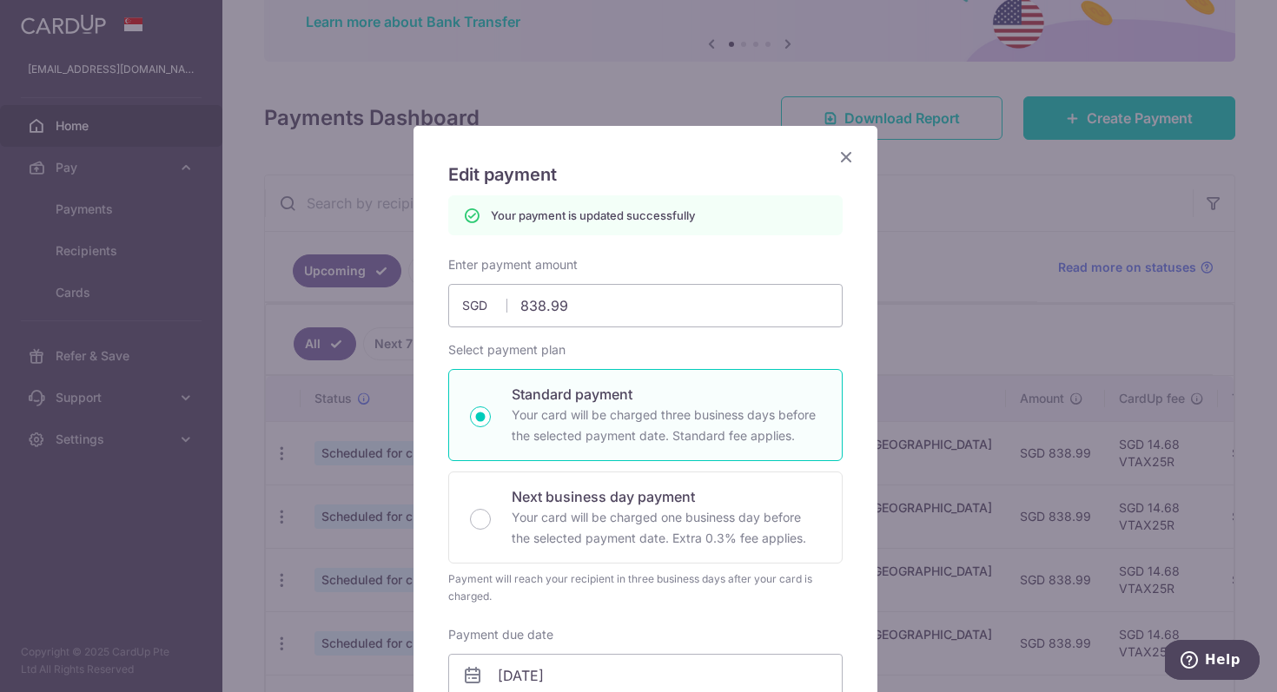
click at [839, 152] on icon "Close" at bounding box center [846, 157] width 21 height 22
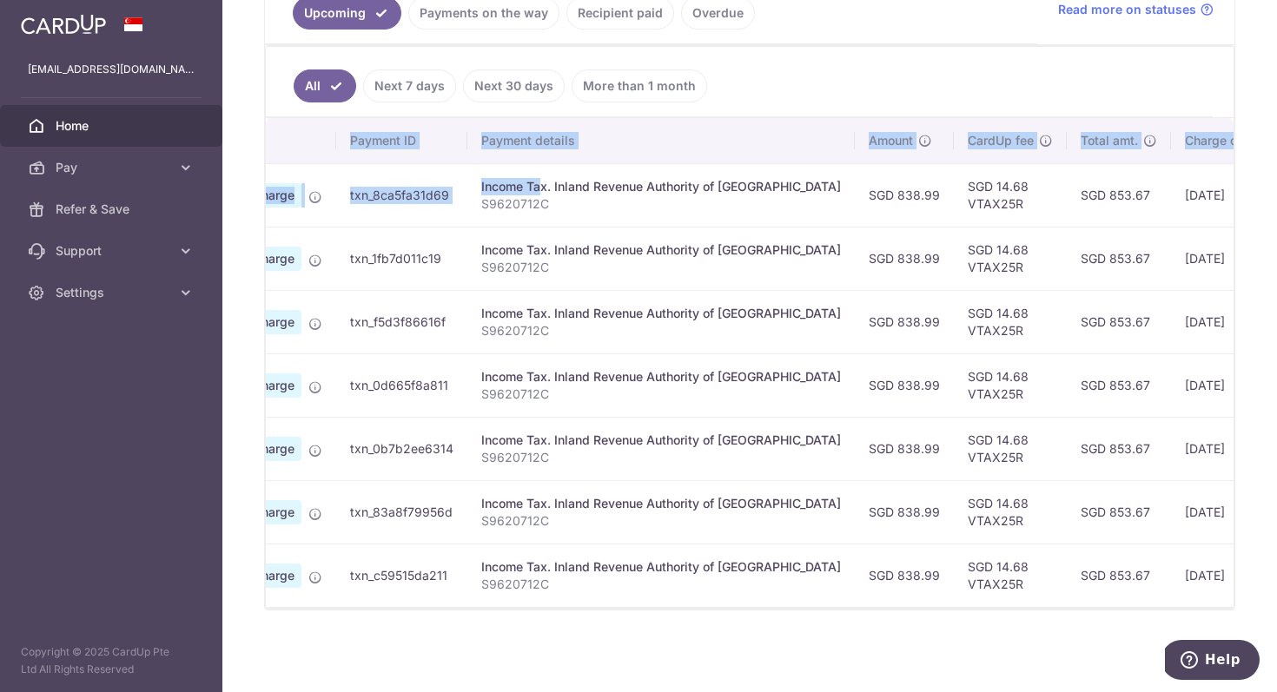
scroll to position [0, 377]
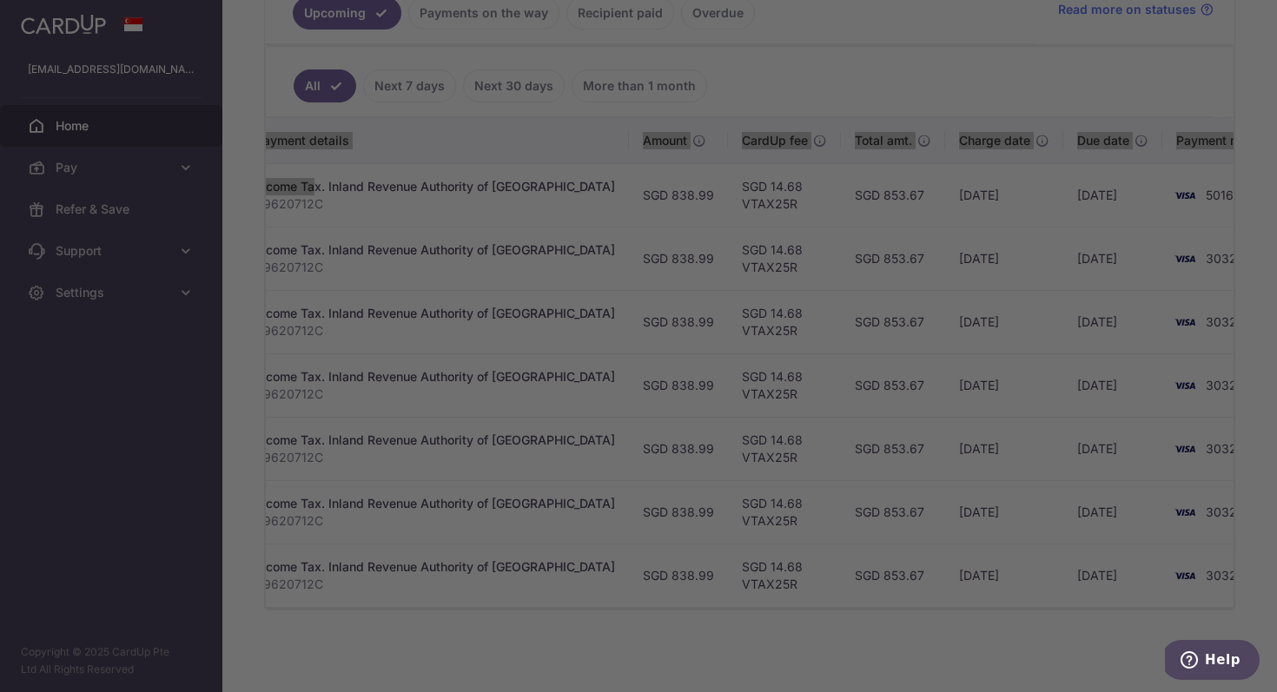
drag, startPoint x: 745, startPoint y: 163, endPoint x: 1220, endPoint y: 204, distance: 477.0
click at [1220, 204] on body "[EMAIL_ADDRESS][DOMAIN_NAME] Home Pay Payments Recipients Cards Refer & Save Su…" at bounding box center [638, 346] width 1277 height 692
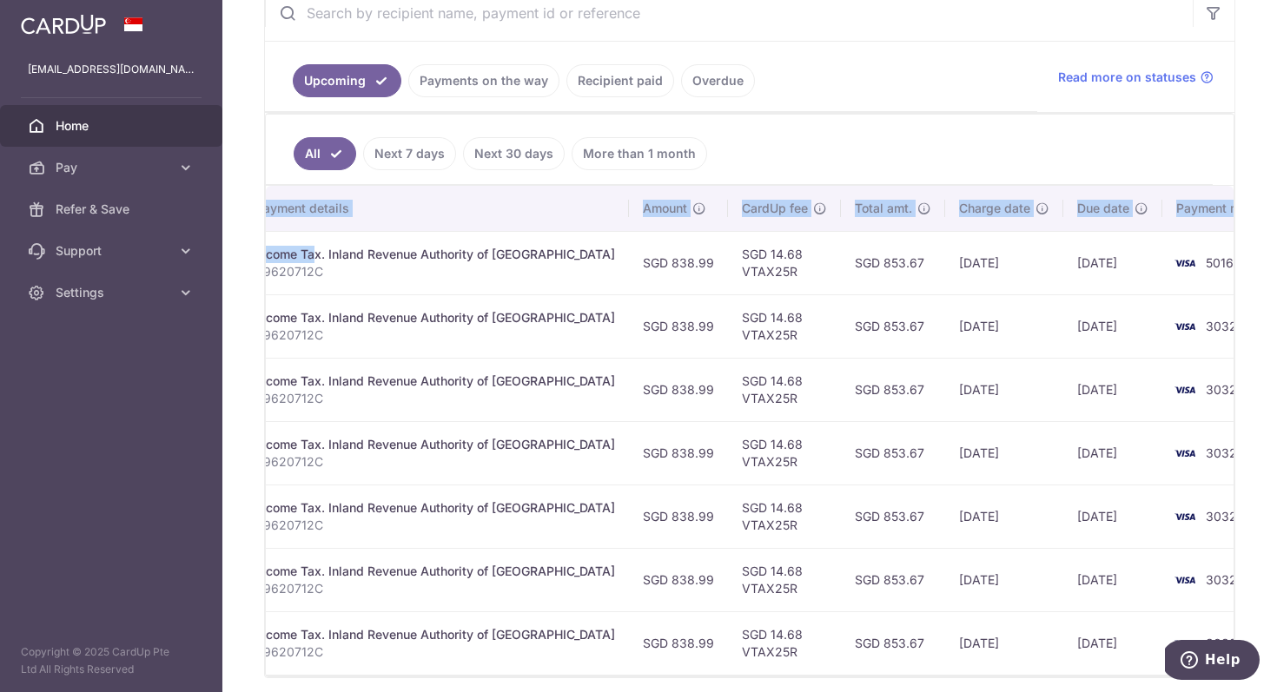
scroll to position [0, 0]
